Goal: Task Accomplishment & Management: Manage account settings

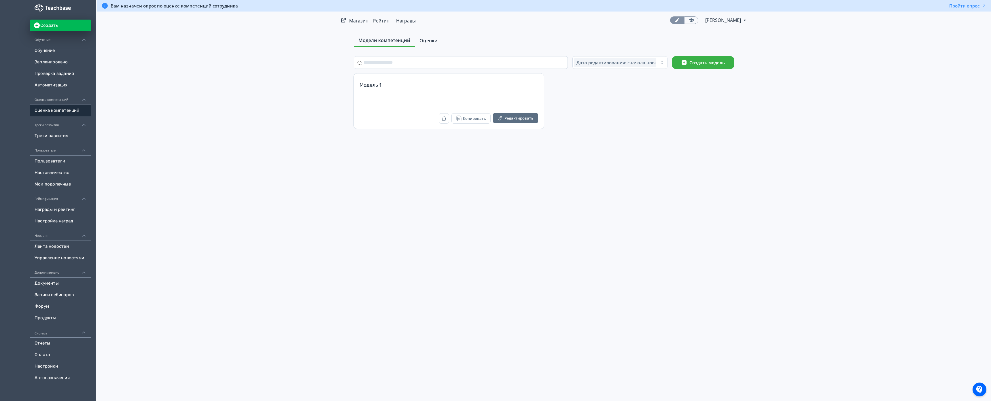
click at [427, 43] on span "Оценки" at bounding box center [429, 40] width 18 height 7
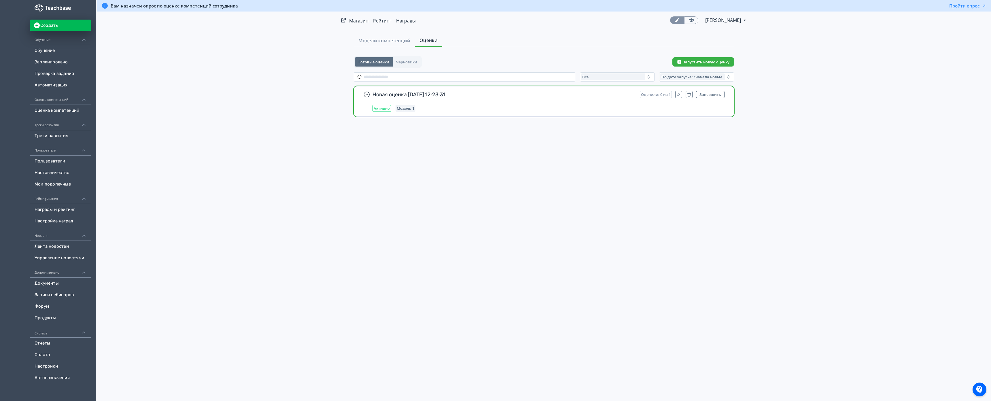
click at [477, 112] on div "Активно Модель 1" at bounding box center [549, 108] width 352 height 7
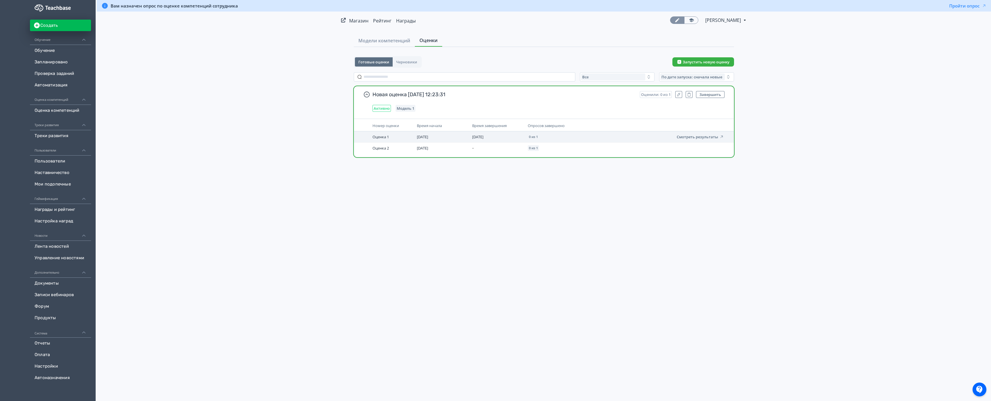
click at [696, 139] on td "Смотреть результаты" at bounding box center [690, 136] width 71 height 11
click at [696, 138] on button "Смотреть результаты" at bounding box center [700, 137] width 47 height 5
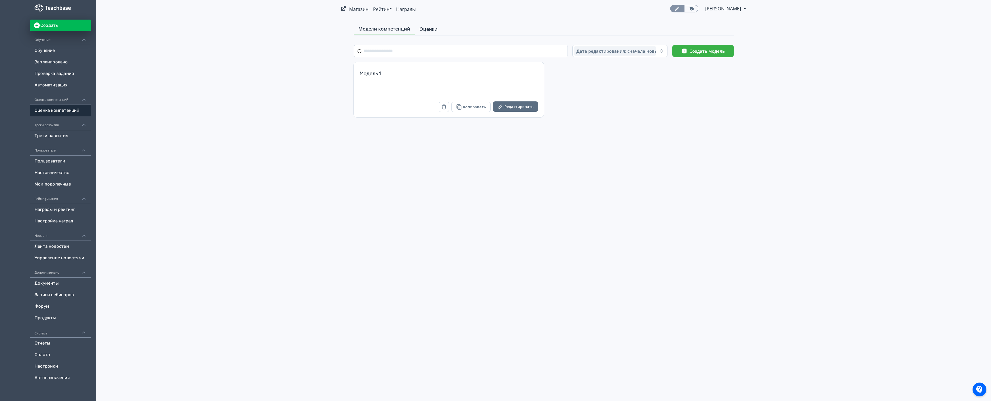
click at [429, 30] on span "Оценки" at bounding box center [429, 29] width 18 height 7
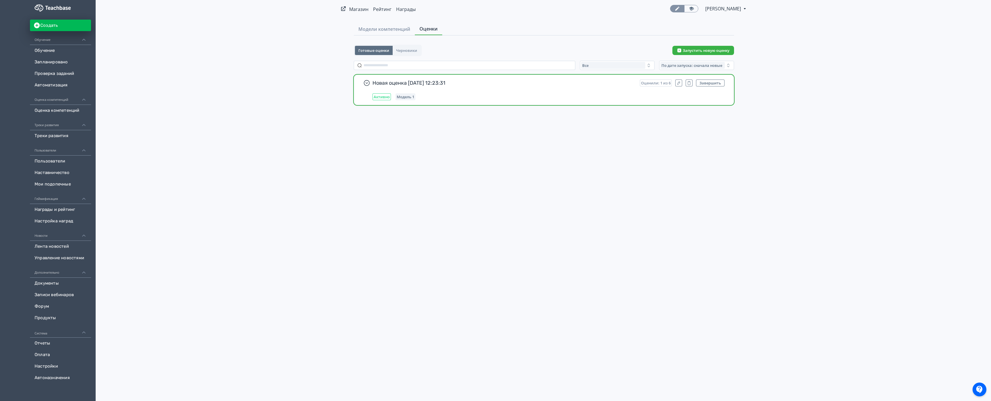
click at [392, 80] on span "Новая оценка [DATE] 12:23:31" at bounding box center [504, 83] width 263 height 7
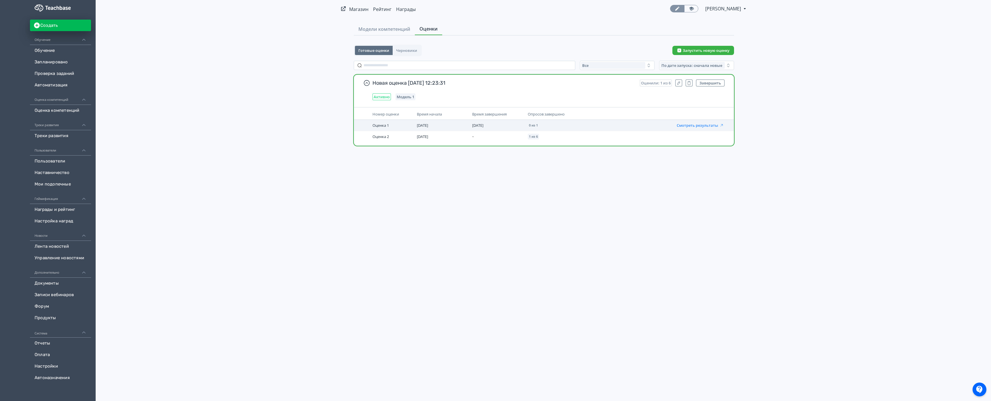
click at [713, 127] on button "Смотреть результаты" at bounding box center [700, 125] width 47 height 5
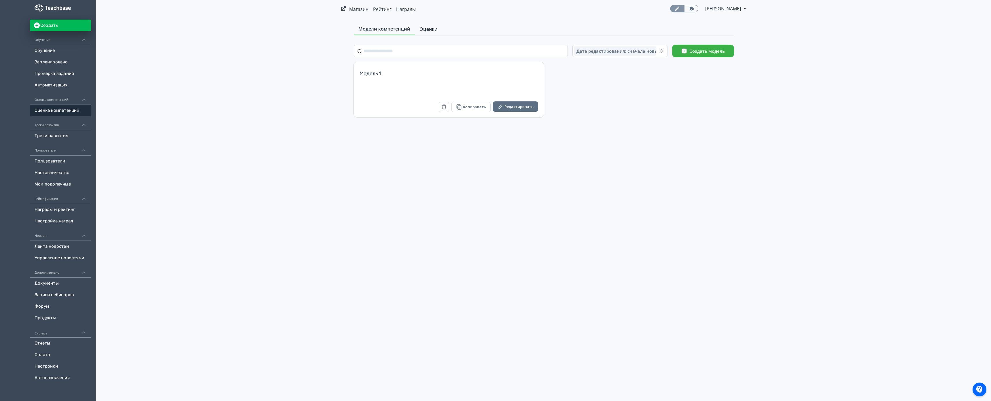
click at [433, 28] on span "Оценки" at bounding box center [429, 29] width 18 height 7
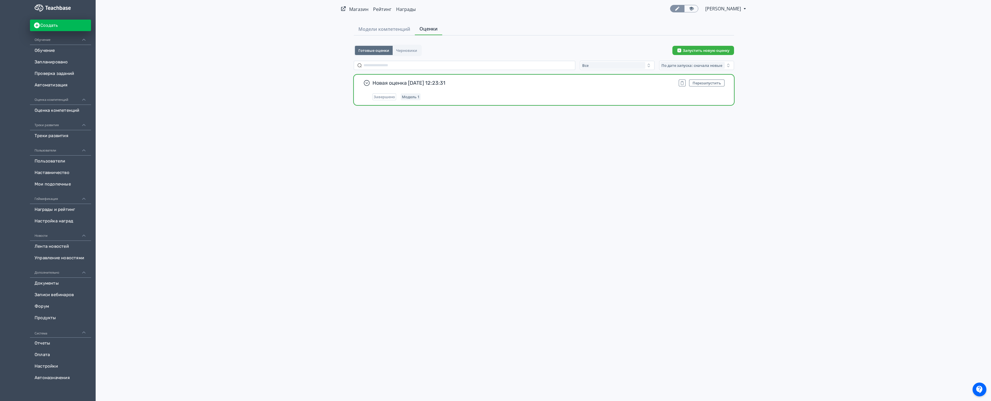
click at [473, 94] on div "Завершено Модель 1" at bounding box center [549, 96] width 352 height 7
click at [711, 80] on button "Перезапустить" at bounding box center [706, 83] width 35 height 7
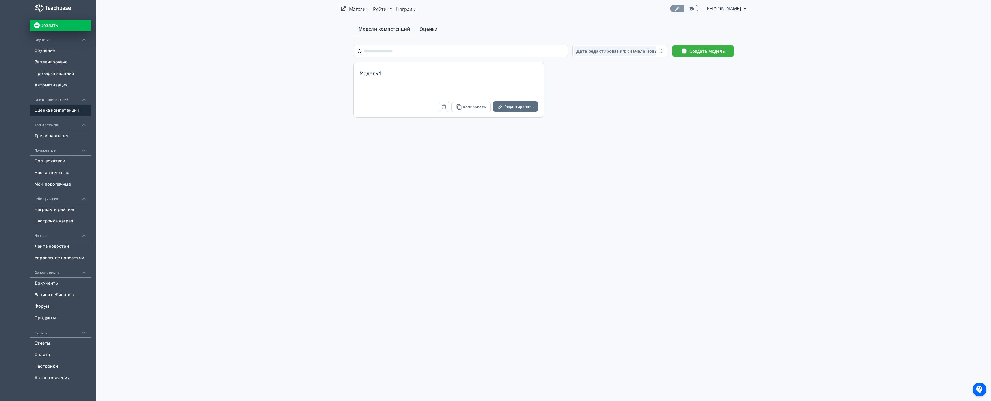
click at [428, 32] on span "Оценки" at bounding box center [429, 29] width 18 height 7
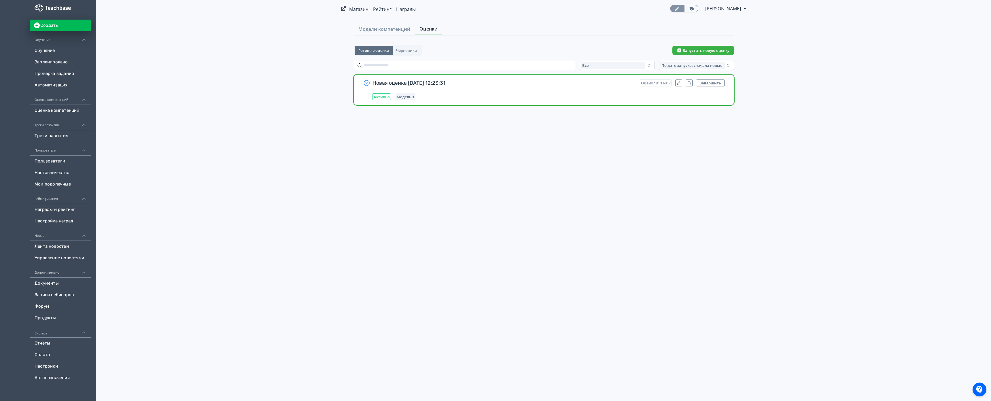
click at [365, 85] on icon "button" at bounding box center [367, 83] width 6 height 6
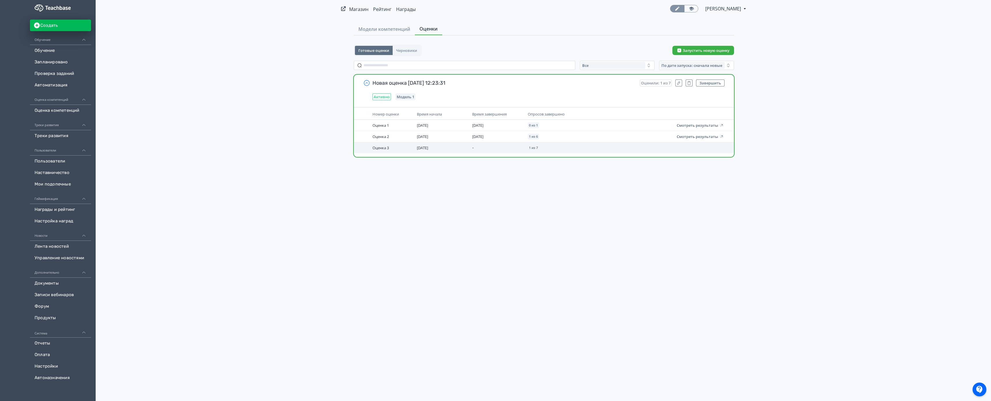
click at [386, 149] on span "Оценка 3" at bounding box center [381, 147] width 16 height 5
click at [624, 151] on td "1 из 7" at bounding box center [590, 147] width 129 height 11
click at [517, 149] on td "-" at bounding box center [497, 147] width 55 height 11
click at [706, 146] on td at bounding box center [690, 147] width 71 height 11
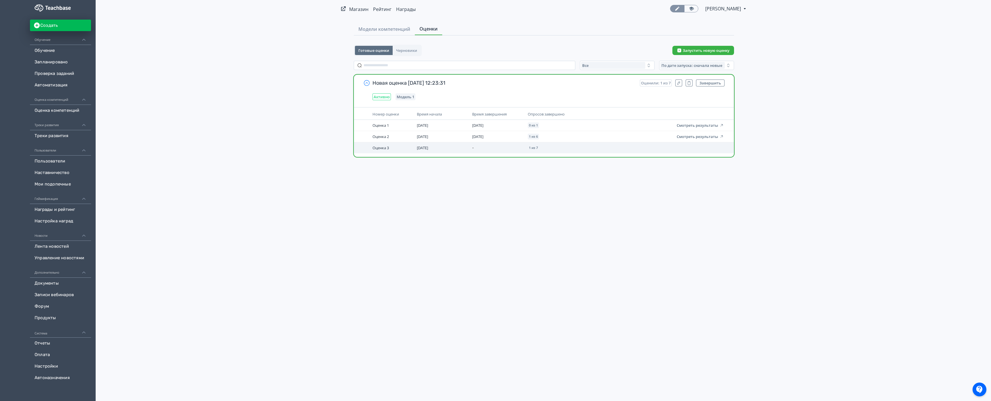
click at [706, 146] on td at bounding box center [690, 147] width 71 height 11
click at [383, 148] on span "Оценка 3" at bounding box center [381, 147] width 16 height 5
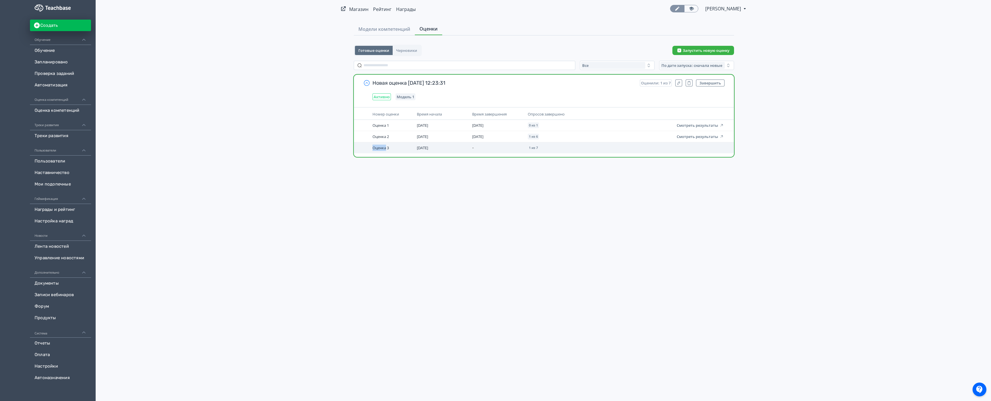
click at [383, 148] on span "Оценка 3" at bounding box center [381, 147] width 16 height 5
click at [676, 144] on td at bounding box center [690, 147] width 71 height 11
click at [401, 149] on td "Оценка 3" at bounding box center [392, 147] width 44 height 11
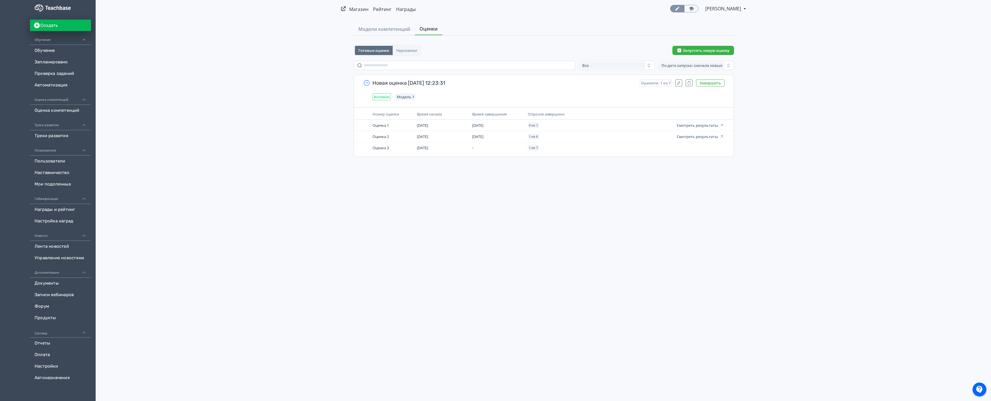
click at [709, 83] on button "Завершить" at bounding box center [710, 83] width 29 height 7
click at [695, 148] on button "Смотреть результаты" at bounding box center [700, 148] width 47 height 5
